Goal: Task Accomplishment & Management: Manage account settings

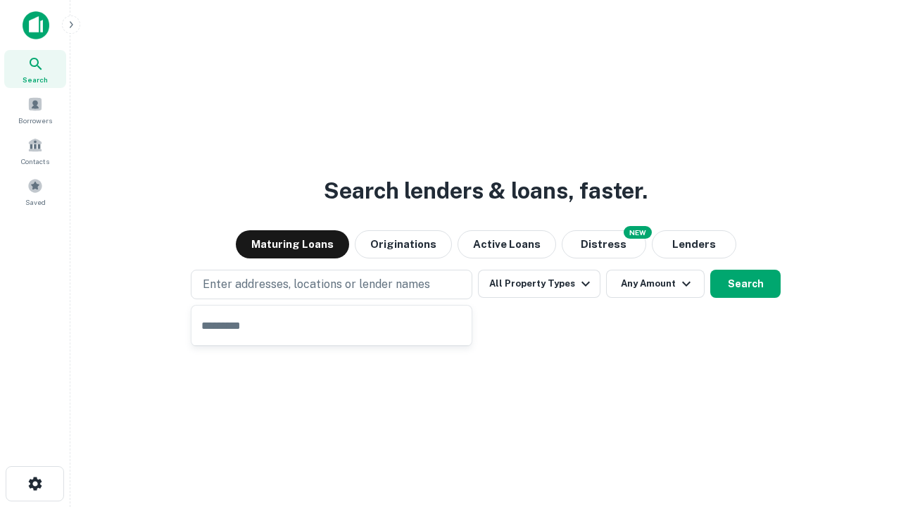
type input "**********"
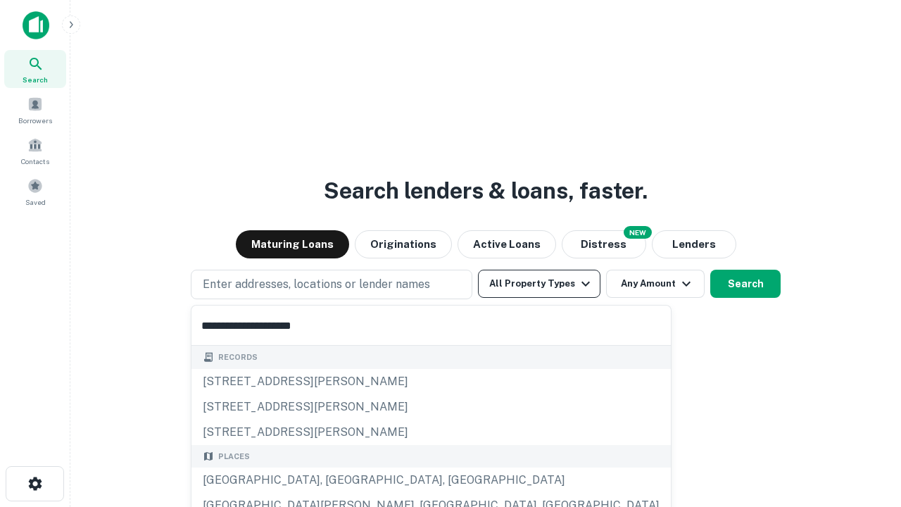
click at [336, 480] on div "[GEOGRAPHIC_DATA], [GEOGRAPHIC_DATA], [GEOGRAPHIC_DATA]" at bounding box center [430, 479] width 479 height 25
click at [539, 284] on button "All Property Types" at bounding box center [539, 284] width 122 height 28
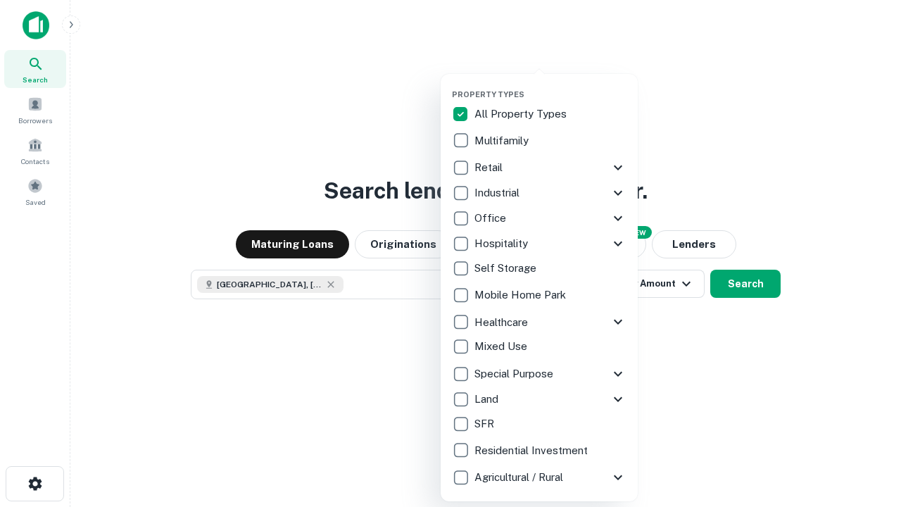
click at [550, 85] on button "button" at bounding box center [550, 85] width 197 height 1
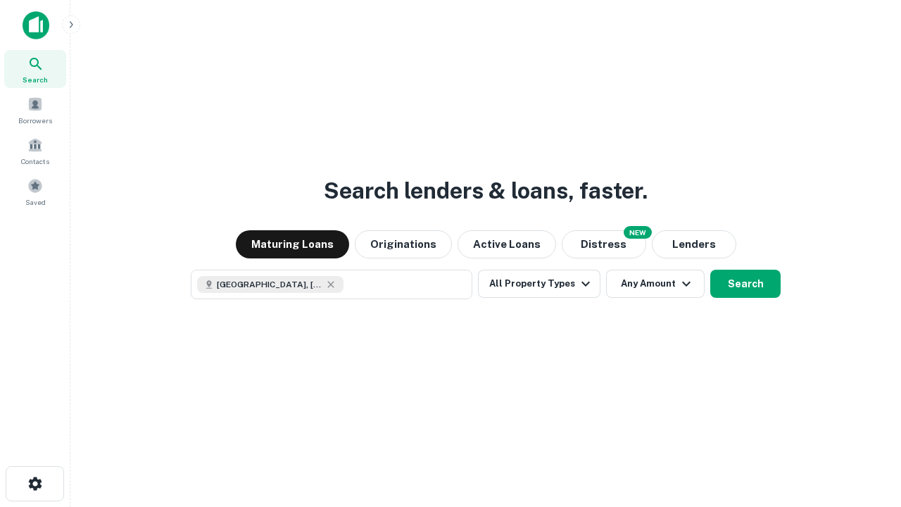
scroll to position [23, 0]
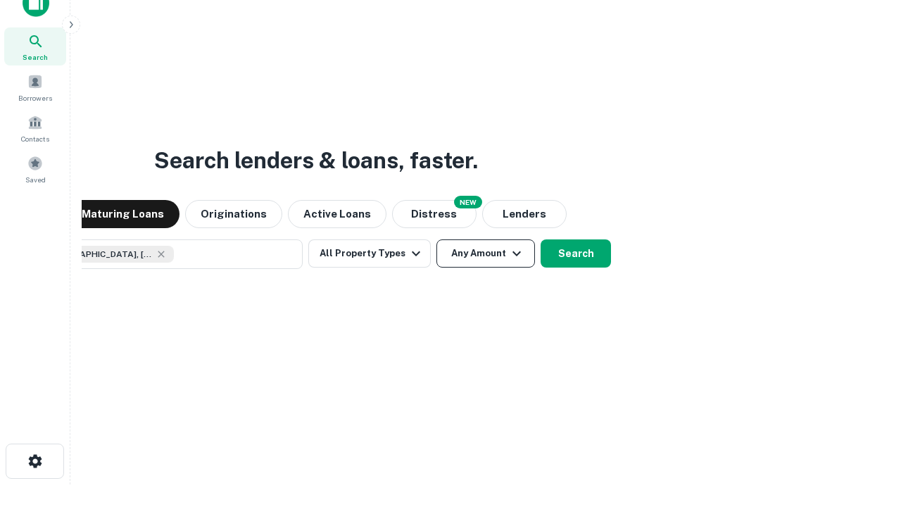
click at [436, 239] on button "Any Amount" at bounding box center [485, 253] width 99 height 28
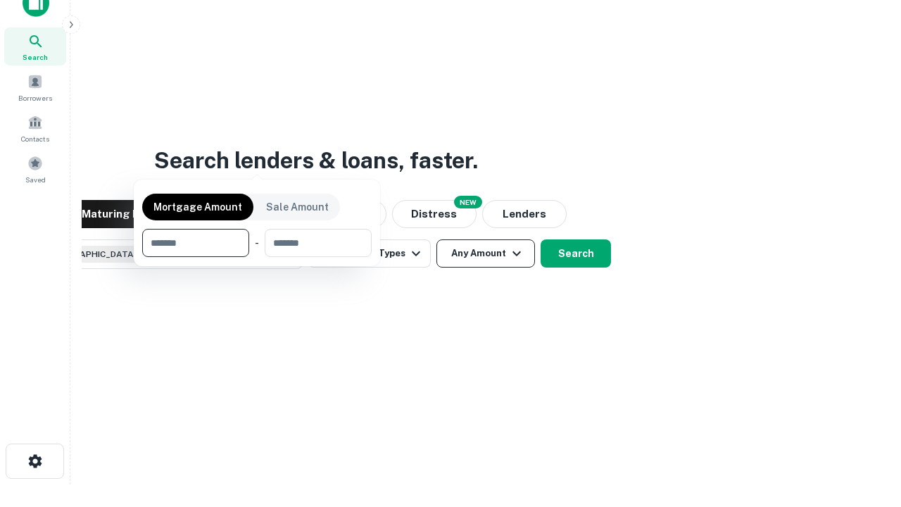
scroll to position [101, 398]
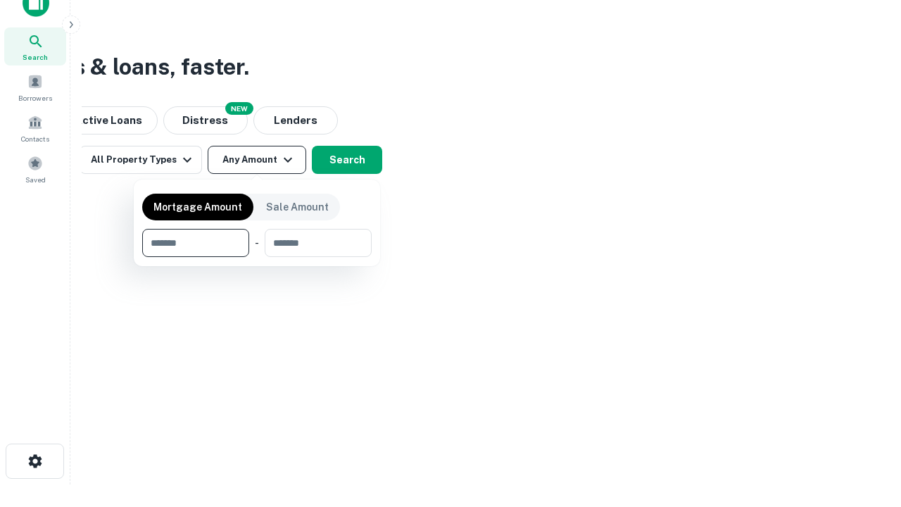
type input "*******"
click at [257, 257] on button "button" at bounding box center [256, 257] width 229 height 1
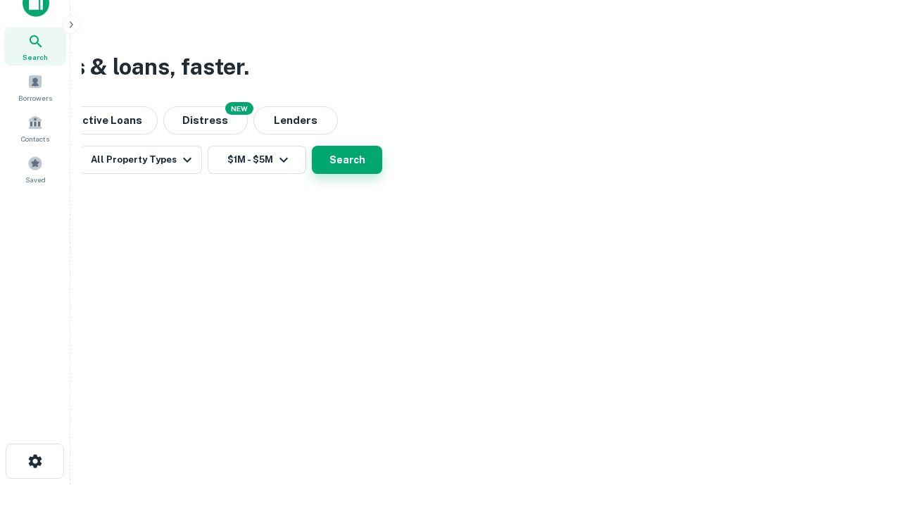
click at [382, 174] on button "Search" at bounding box center [347, 160] width 70 height 28
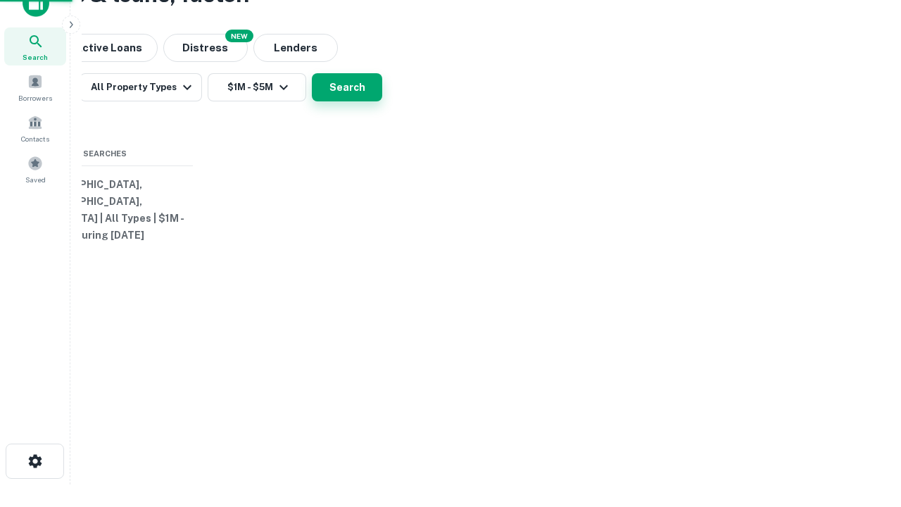
scroll to position [0, 260]
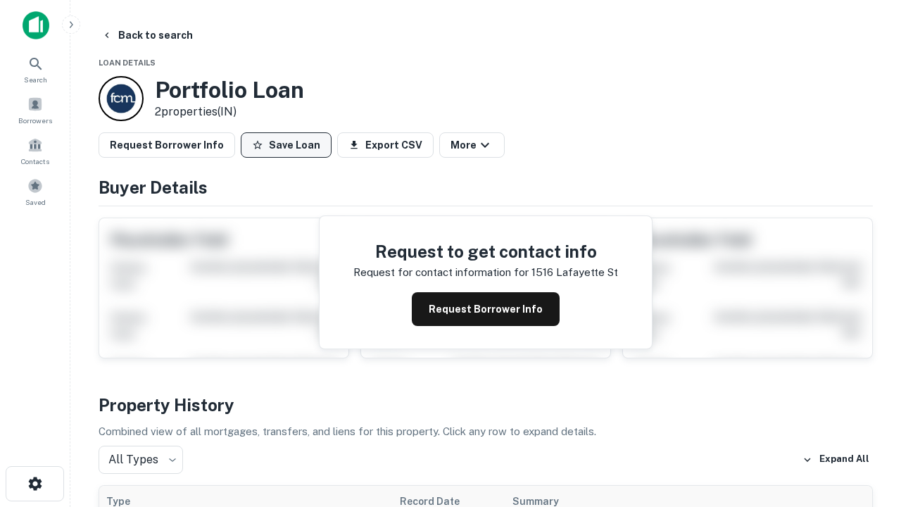
click at [286, 145] on button "Save Loan" at bounding box center [286, 144] width 91 height 25
click at [289, 145] on button "Loan Saved" at bounding box center [289, 144] width 97 height 25
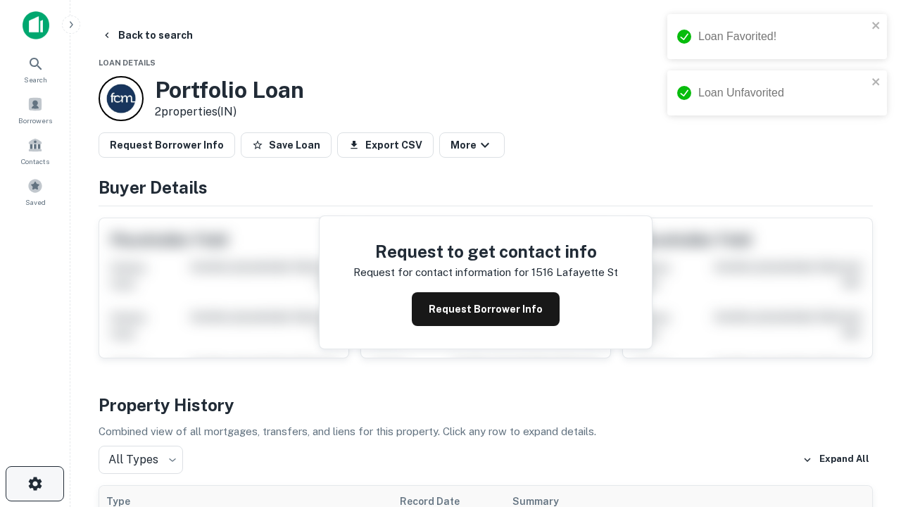
click at [34, 484] on icon "button" at bounding box center [35, 483] width 17 height 17
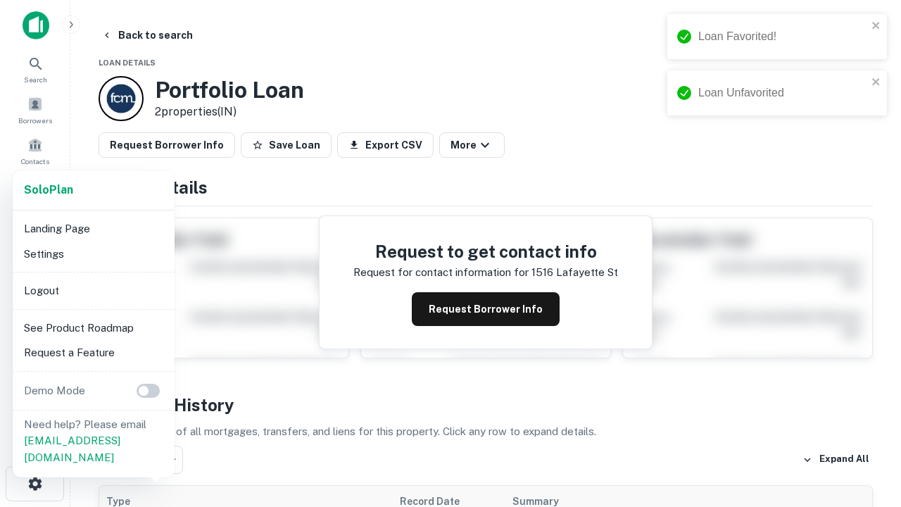
click at [93, 290] on li "Logout" at bounding box center [93, 290] width 151 height 25
